Goal: Find specific page/section: Find specific page/section

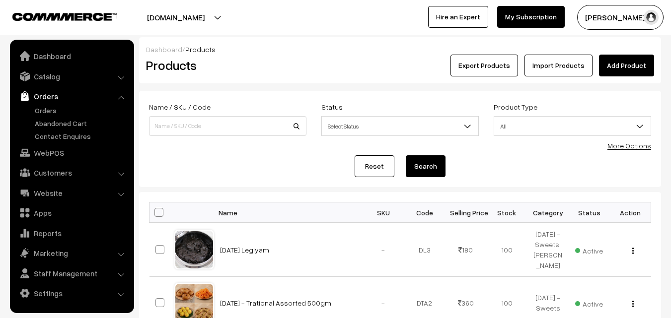
click at [50, 103] on link "Orders" at bounding box center [71, 96] width 118 height 18
click at [49, 108] on link "Orders" at bounding box center [81, 110] width 98 height 10
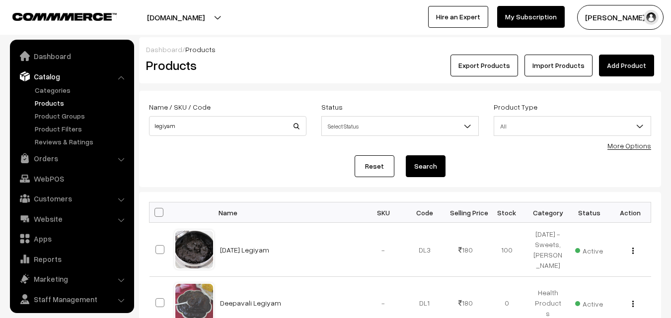
scroll to position [25, 0]
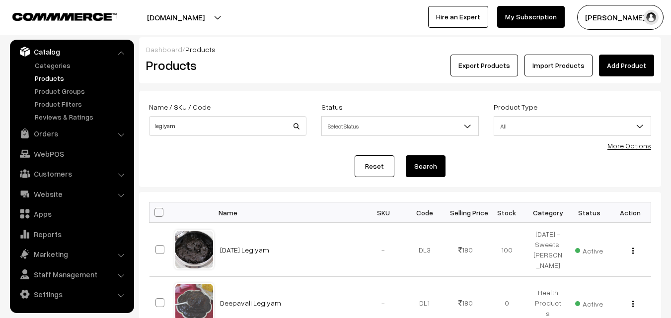
click at [48, 131] on link "Orders" at bounding box center [71, 134] width 118 height 18
